Goal: Information Seeking & Learning: Learn about a topic

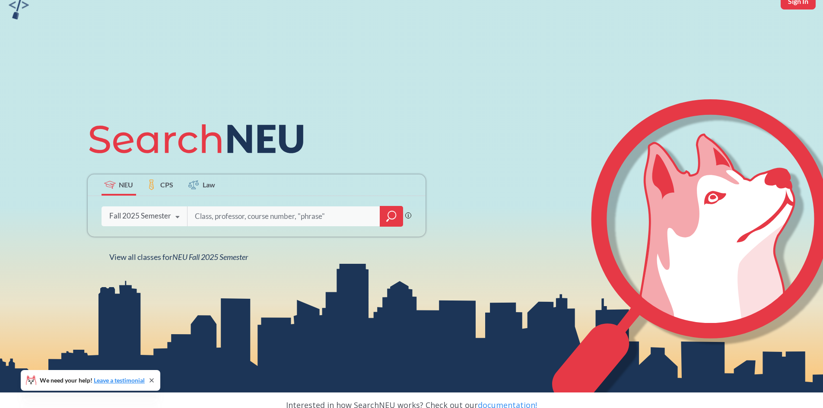
scroll to position [86, 0]
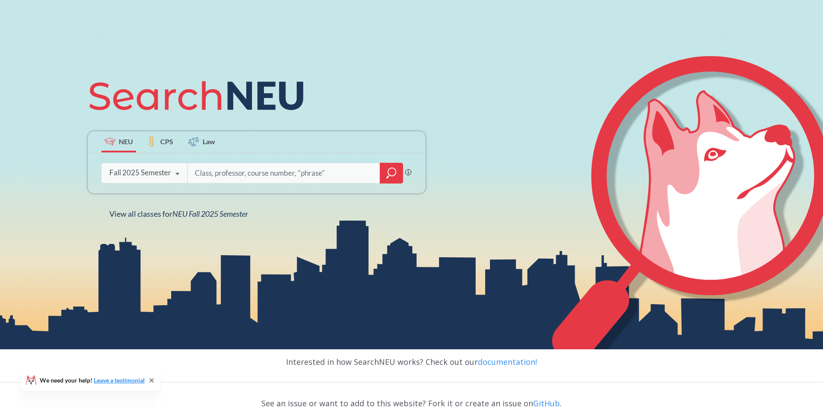
click at [253, 172] on input "search" at bounding box center [284, 173] width 180 height 18
click at [210, 175] on input "search" at bounding box center [284, 173] width 180 height 18
click at [267, 171] on input "search" at bounding box center [284, 173] width 180 height 18
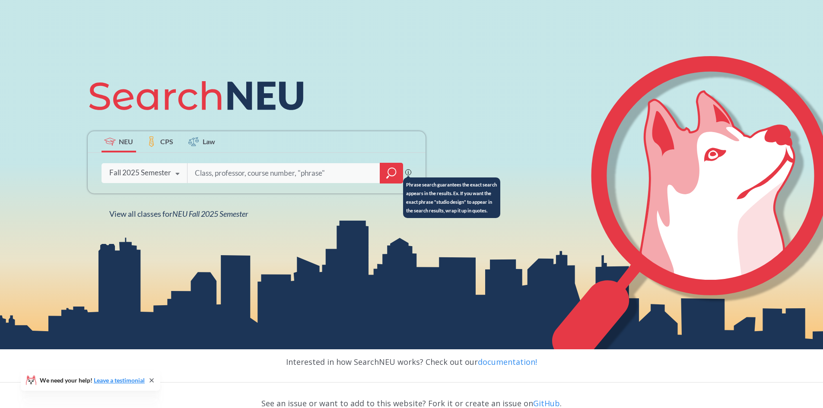
click at [407, 172] on icon at bounding box center [408, 172] width 6 height 6
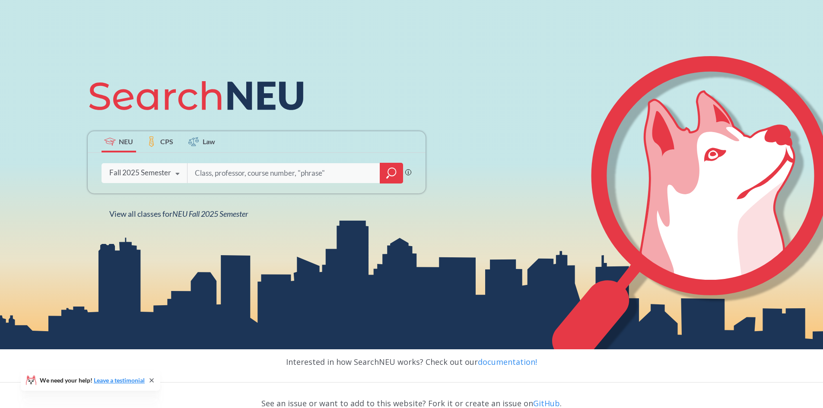
click at [324, 175] on input "search" at bounding box center [284, 173] width 180 height 18
click at [210, 172] on input "search" at bounding box center [284, 173] width 180 height 18
click at [206, 171] on input "search" at bounding box center [284, 173] width 180 height 18
type input "cs5340"
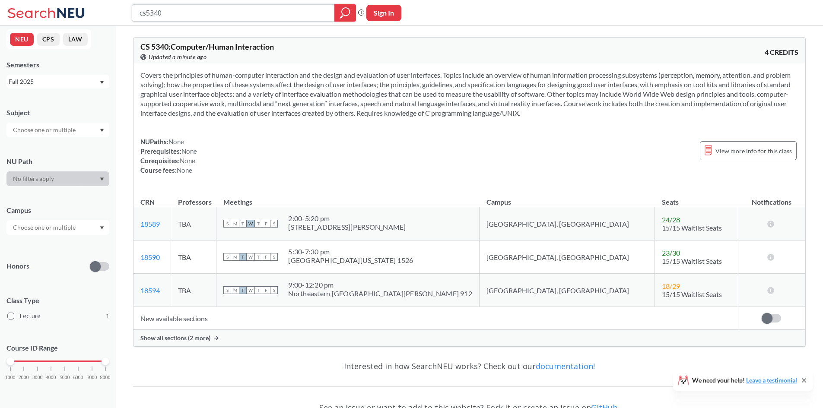
drag, startPoint x: 174, startPoint y: 16, endPoint x: 166, endPoint y: 16, distance: 8.6
click at [173, 16] on input "cs5340" at bounding box center [234, 13] width 190 height 15
drag, startPoint x: 166, startPoint y: 16, endPoint x: 150, endPoint y: 15, distance: 15.6
click at [150, 15] on input "cs5340" at bounding box center [234, 13] width 190 height 15
type input "cs5100"
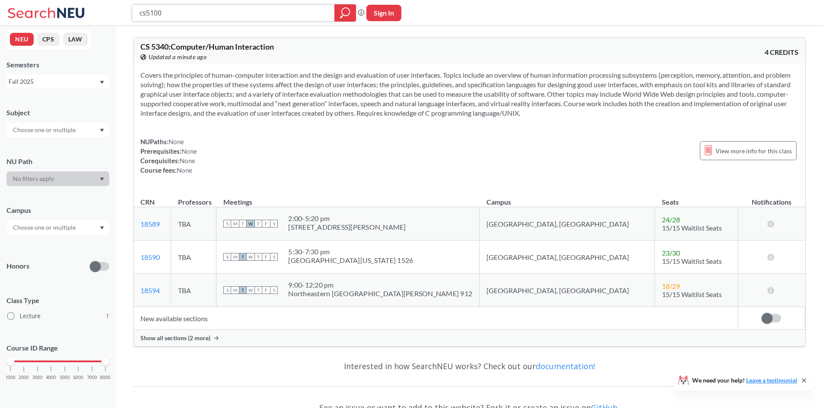
click at [342, 10] on icon "magnifying glass" at bounding box center [346, 12] width 8 height 8
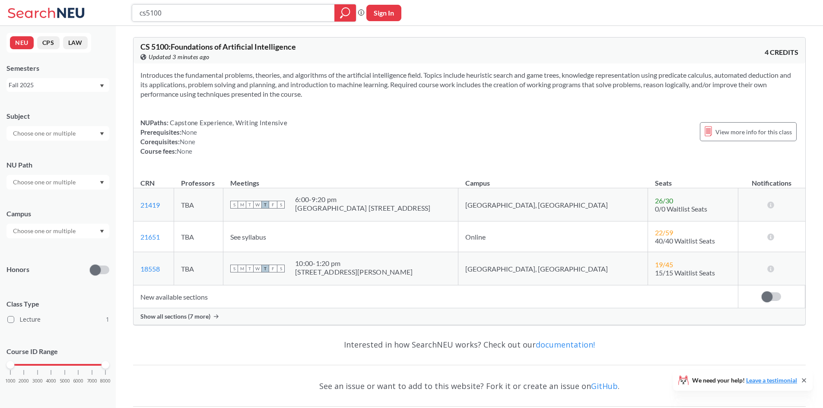
drag, startPoint x: 176, startPoint y: 13, endPoint x: 158, endPoint y: 16, distance: 18.0
click at [158, 16] on input "cs5100" at bounding box center [234, 13] width 190 height 15
drag, startPoint x: 164, startPoint y: 12, endPoint x: 147, endPoint y: 12, distance: 16.9
click at [147, 12] on input "cs5100" at bounding box center [234, 13] width 190 height 15
type input "cs6200"
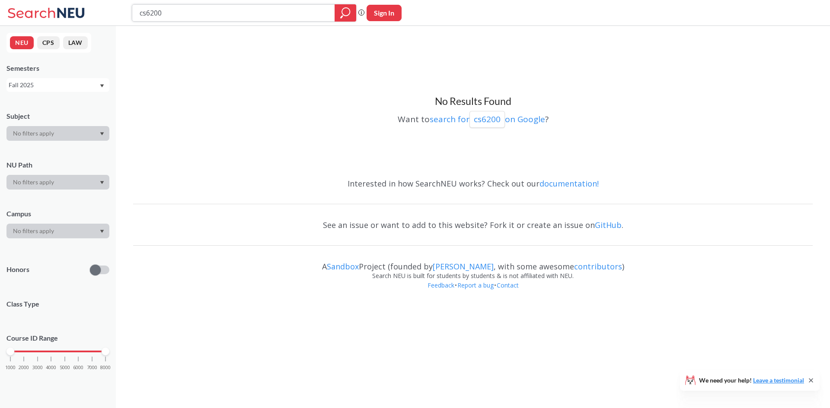
click at [337, 13] on div at bounding box center [346, 12] width 22 height 17
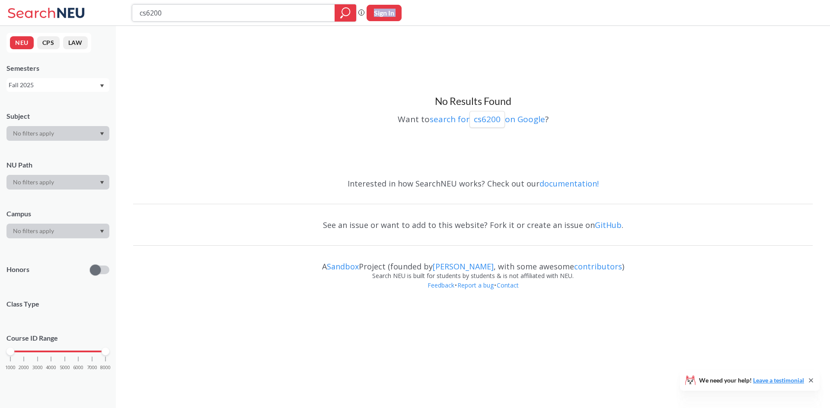
click at [337, 13] on div at bounding box center [346, 12] width 22 height 17
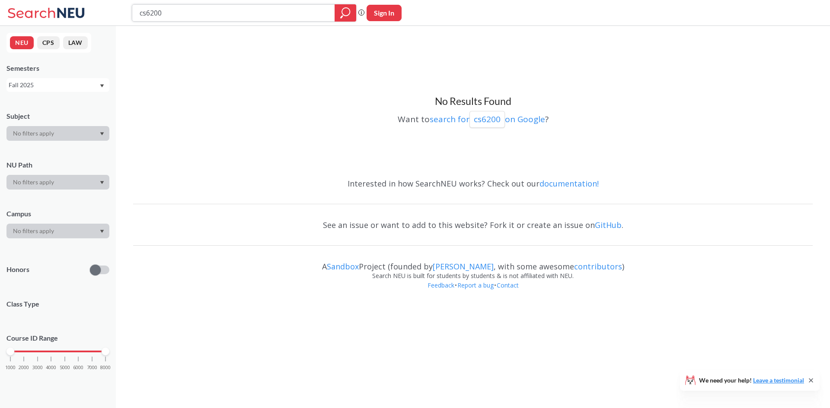
drag, startPoint x: 145, startPoint y: 15, endPoint x: 129, endPoint y: 15, distance: 16.0
click at [129, 15] on div "cs6200 Phrase search guarantees the exact search appears in the results. Ex. If…" at bounding box center [415, 13] width 830 height 26
click at [200, 14] on input "cs6200" at bounding box center [234, 13] width 190 height 15
type input "cs7150"
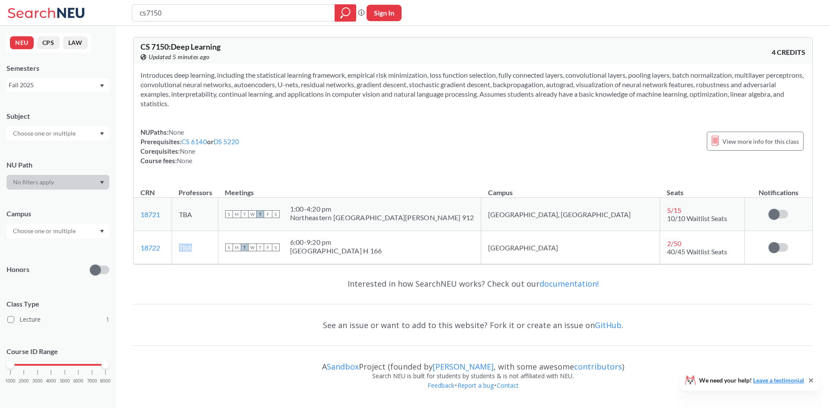
click at [191, 249] on tr "18722 View this section on Banner. TBA S M T W T F S 6:00 - 9:20 pm [GEOGRAPHIC…" at bounding box center [473, 247] width 679 height 33
click at [218, 250] on td "TBA" at bounding box center [195, 247] width 46 height 33
click at [736, 144] on span "View more info for this class" at bounding box center [760, 141] width 77 height 11
drag, startPoint x: 159, startPoint y: 16, endPoint x: 148, endPoint y: 17, distance: 11.3
click at [148, 17] on input "cs7150" at bounding box center [234, 13] width 190 height 15
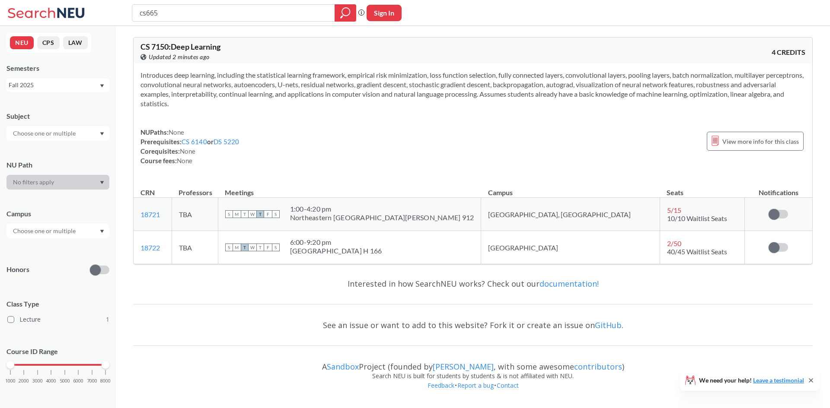
type input "cs6650"
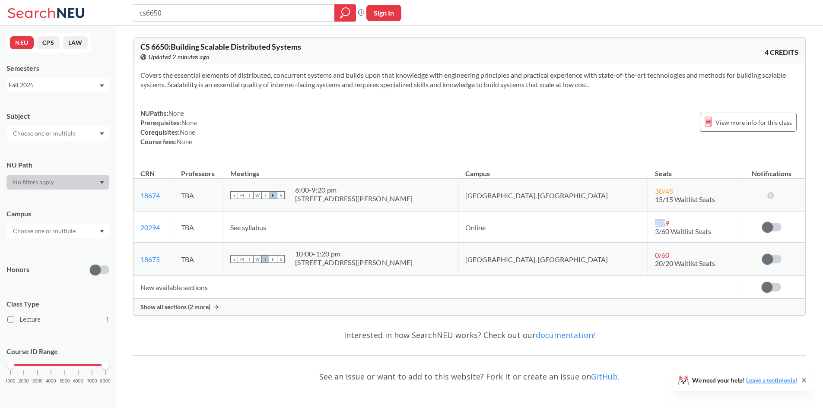
drag, startPoint x: 618, startPoint y: 224, endPoint x: 606, endPoint y: 223, distance: 11.7
click at [655, 223] on span "2 / 79" at bounding box center [662, 223] width 14 height 8
click at [655, 223] on div "2 / 79" at bounding box center [664, 223] width 19 height 8
drag, startPoint x: 621, startPoint y: 223, endPoint x: 606, endPoint y: 220, distance: 15.3
click at [655, 220] on div "2 / 79" at bounding box center [664, 223] width 19 height 8
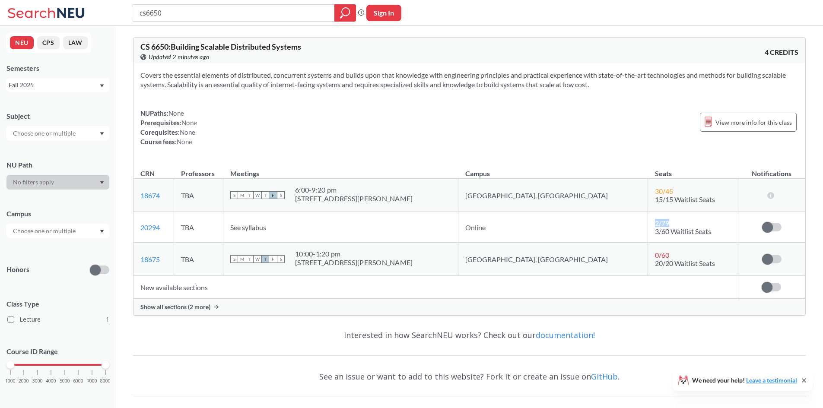
click at [655, 223] on div "2 / 79" at bounding box center [664, 223] width 19 height 8
drag, startPoint x: 619, startPoint y: 221, endPoint x: 606, endPoint y: 220, distance: 13.9
click at [655, 220] on div "2 / 79" at bounding box center [664, 223] width 19 height 8
click at [772, 226] on span at bounding box center [767, 227] width 11 height 11
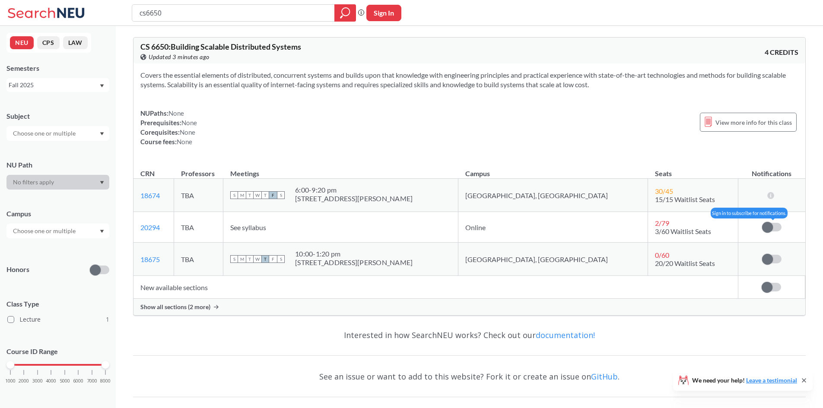
click at [762, 223] on input "checkbox" at bounding box center [762, 223] width 0 height 0
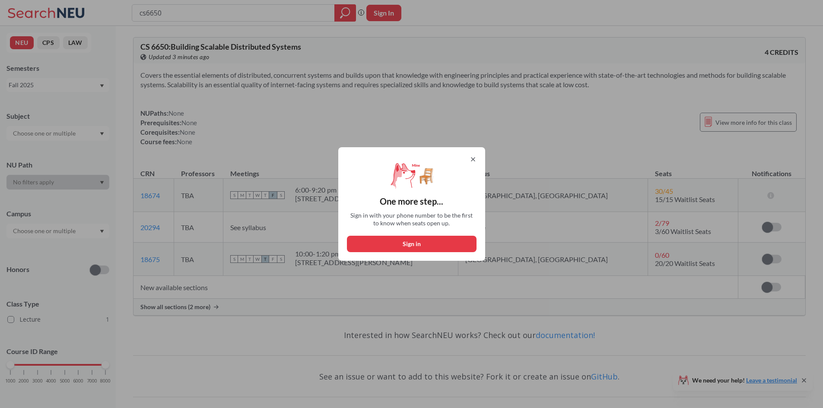
click at [475, 159] on icon at bounding box center [473, 159] width 3 height 3
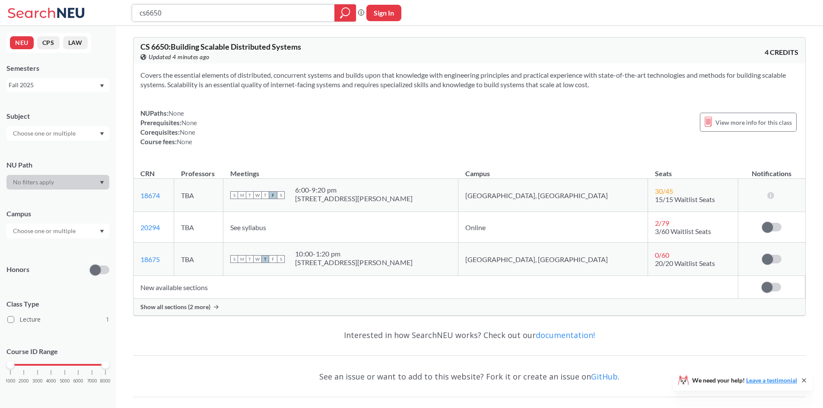
drag, startPoint x: 174, startPoint y: 16, endPoint x: 151, endPoint y: 13, distance: 23.1
click at [151, 13] on input "cs6650" at bounding box center [234, 13] width 190 height 15
type input "cs6240"
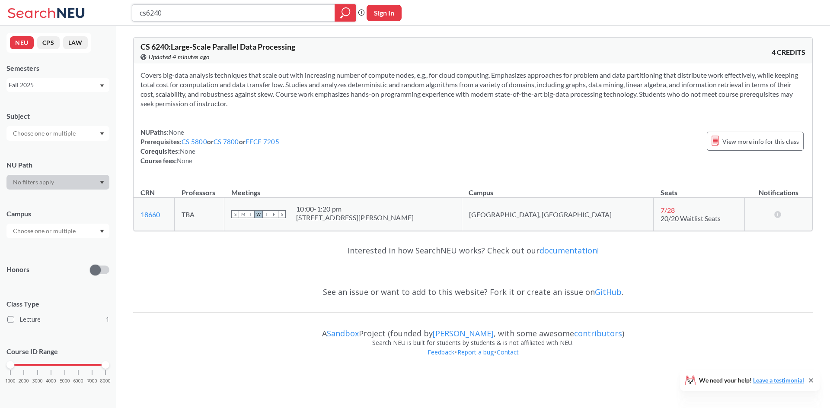
drag, startPoint x: 198, startPoint y: 13, endPoint x: 147, endPoint y: 14, distance: 51.0
click at [147, 14] on input "cs6240" at bounding box center [234, 13] width 190 height 15
click at [344, 7] on icon "magnifying glass" at bounding box center [345, 13] width 10 height 12
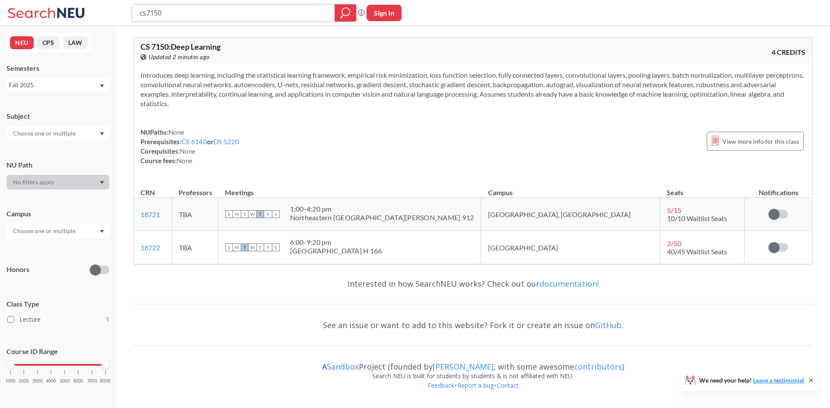
drag, startPoint x: 168, startPoint y: 11, endPoint x: 147, endPoint y: 13, distance: 20.8
click at [147, 13] on input "cs7150" at bounding box center [234, 13] width 190 height 15
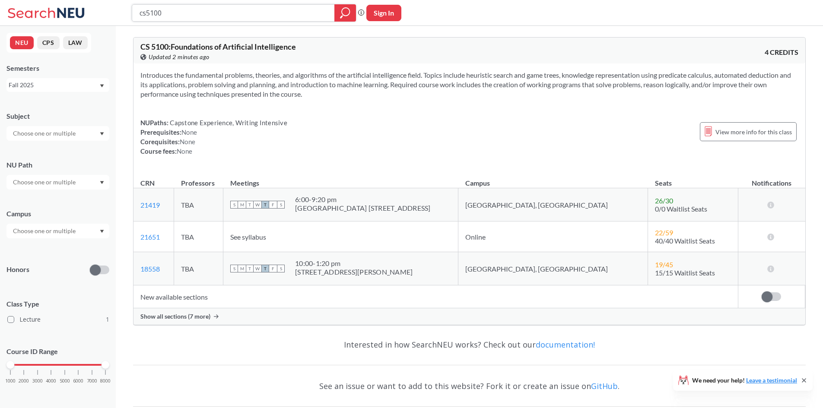
drag, startPoint x: 184, startPoint y: 15, endPoint x: 147, endPoint y: 16, distance: 36.3
click at [147, 16] on input "cs5100" at bounding box center [234, 13] width 190 height 15
type input "cs6620"
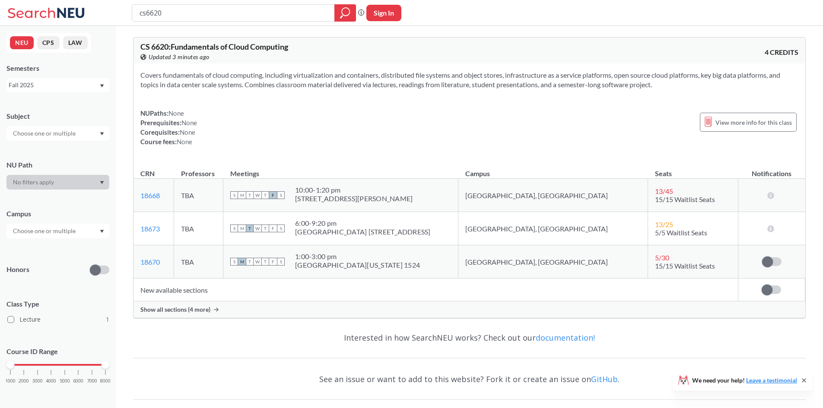
click at [172, 312] on span "Show all sections (4 more)" at bounding box center [175, 310] width 70 height 8
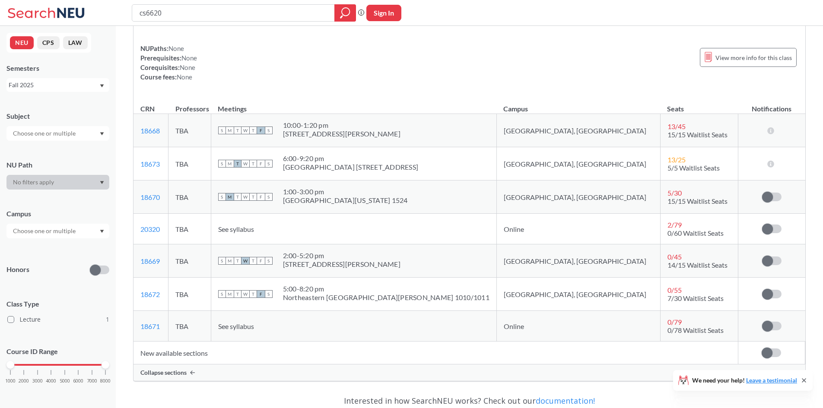
scroll to position [86, 0]
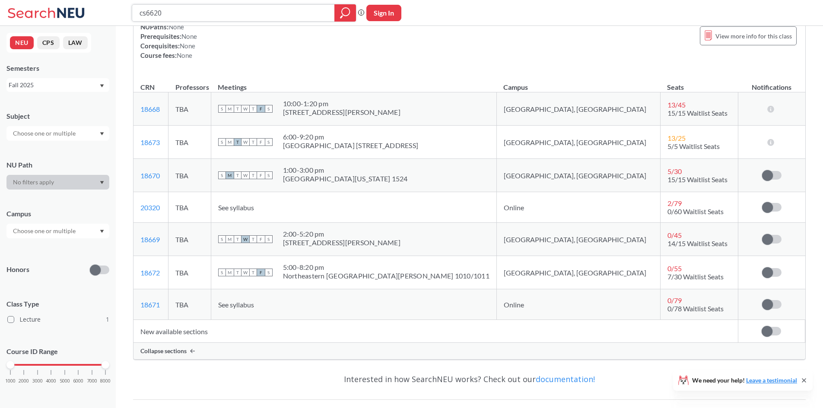
drag, startPoint x: 175, startPoint y: 19, endPoint x: 147, endPoint y: 16, distance: 28.7
click at [147, 16] on input "cs6620" at bounding box center [234, 13] width 190 height 15
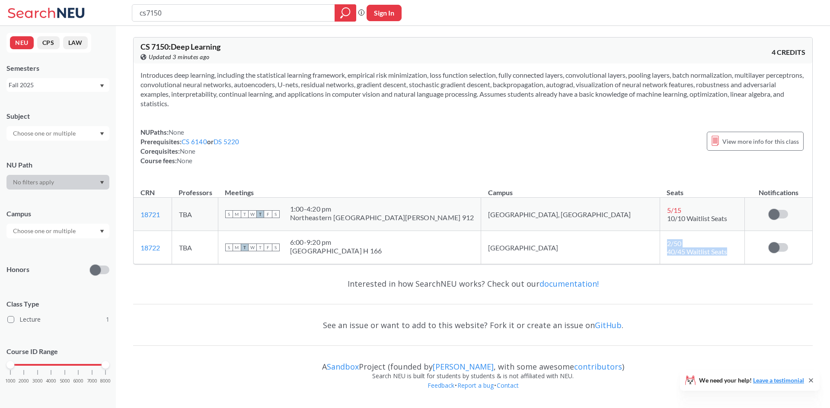
drag, startPoint x: 682, startPoint y: 251, endPoint x: 618, endPoint y: 246, distance: 64.1
click at [660, 246] on td "2 / 50 40/45 Waitlist Seats" at bounding box center [702, 247] width 85 height 33
click at [708, 250] on td "2 / 50 40/45 Waitlist Seats" at bounding box center [702, 247] width 85 height 33
drag, startPoint x: 154, startPoint y: 14, endPoint x: 147, endPoint y: 14, distance: 6.9
click at [147, 14] on input "cs7150" at bounding box center [234, 13] width 190 height 15
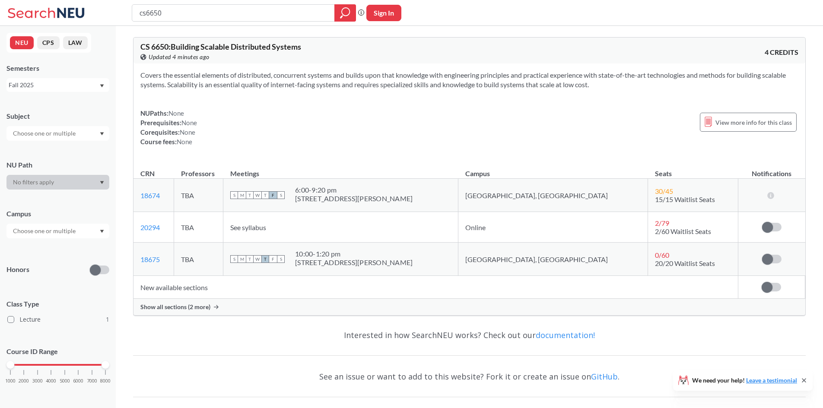
click at [179, 304] on span "Show all sections (2 more)" at bounding box center [175, 307] width 70 height 8
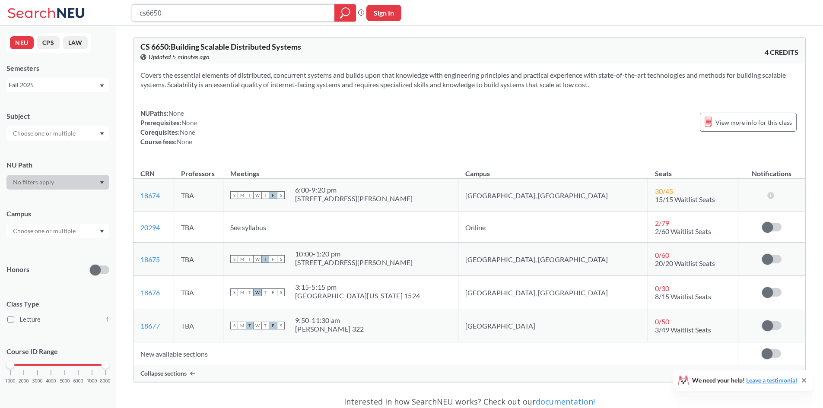
drag, startPoint x: 170, startPoint y: 13, endPoint x: 148, endPoint y: 13, distance: 22.0
click at [148, 13] on input "cs6650" at bounding box center [234, 13] width 190 height 15
type input "cs5100"
